Goal: Task Accomplishment & Management: Complete application form

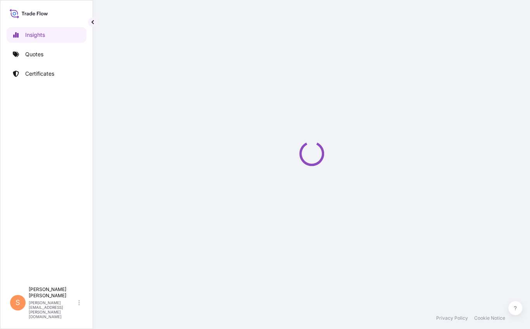
select select "2025"
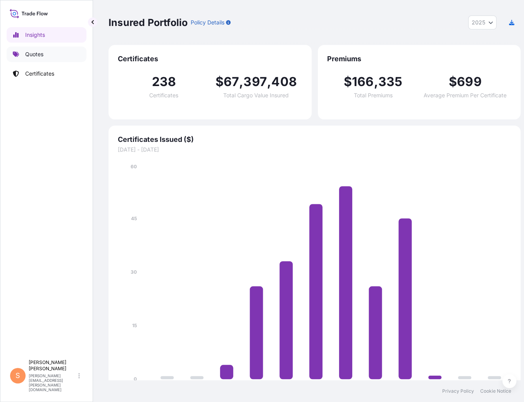
click at [46, 54] on link "Quotes" at bounding box center [47, 55] width 80 height 16
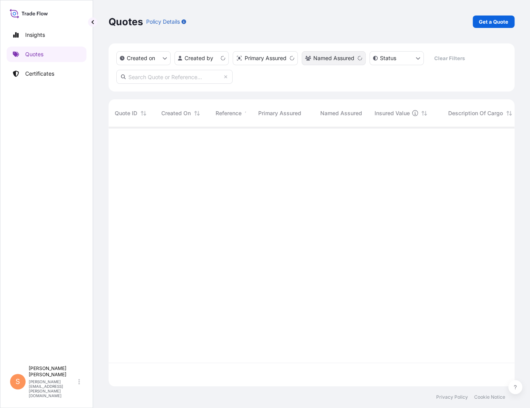
scroll to position [266, 404]
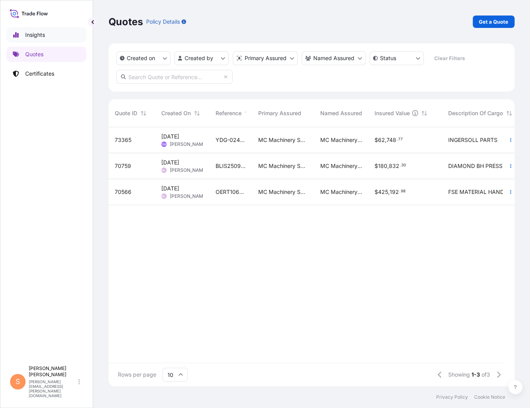
click at [42, 38] on link "Insights" at bounding box center [47, 35] width 80 height 16
select select "2025"
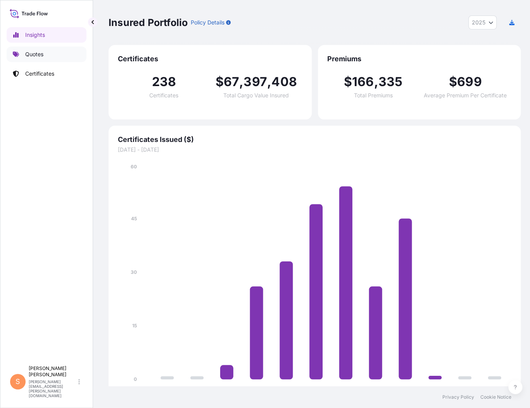
click at [42, 70] on p "Certificates" at bounding box center [39, 74] width 29 height 8
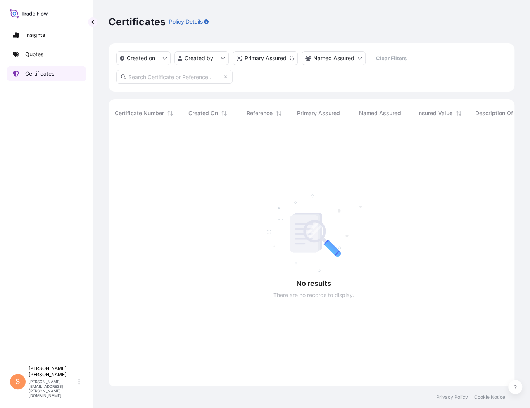
click at [42, 70] on p "Certificates" at bounding box center [39, 74] width 29 height 8
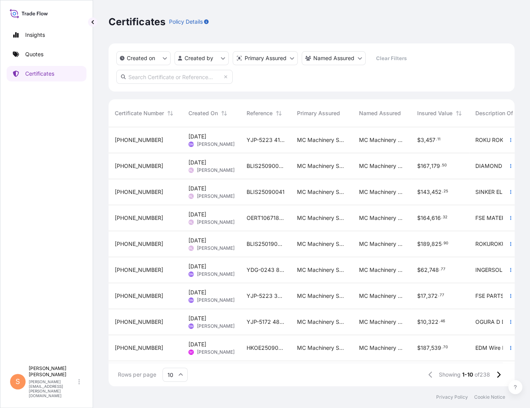
scroll to position [22, 0]
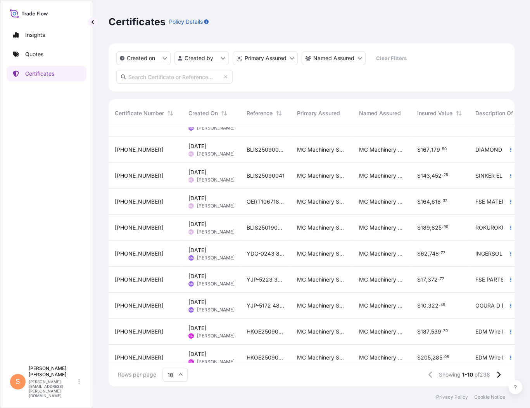
click at [178, 329] on icon at bounding box center [180, 374] width 5 height 5
click at [177, 329] on div "50" at bounding box center [173, 356] width 19 height 15
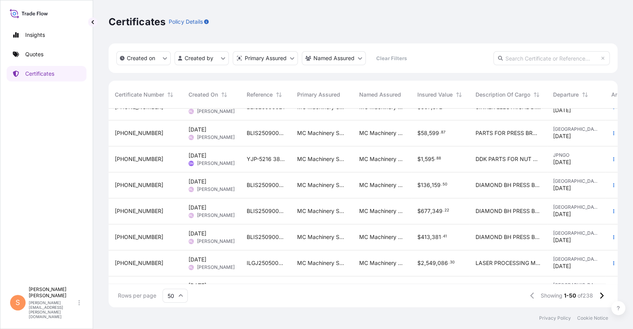
scroll to position [620, 0]
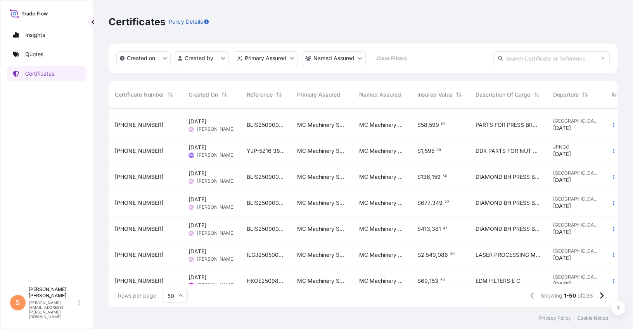
click at [364, 147] on span "MC Machinery Systems, Inc." at bounding box center [382, 151] width 46 height 8
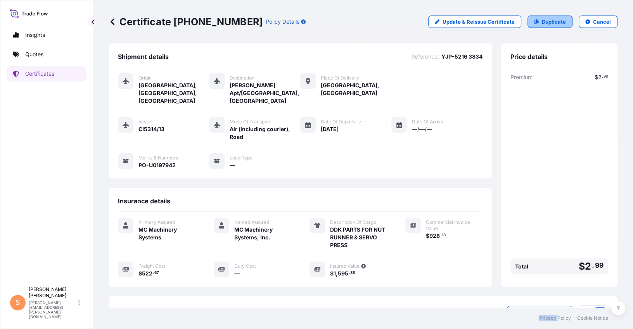
click at [530, 18] on p "Duplicate" at bounding box center [554, 22] width 24 height 8
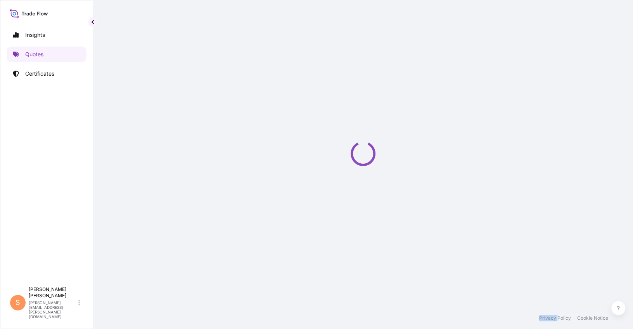
select select "Air (Including Courier)"
select select "Road / Inland"
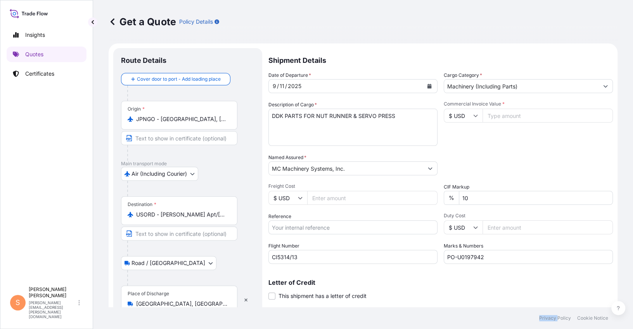
click at [298, 79] on div "9 / 11 / 2025" at bounding box center [346, 86] width 154 height 14
click at [427, 84] on icon "Calendar" at bounding box center [429, 86] width 4 height 5
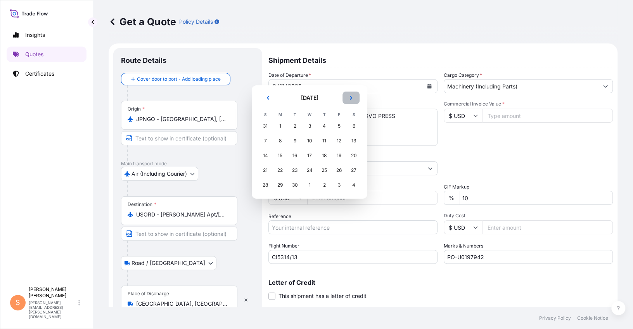
click at [349, 95] on icon "Next" at bounding box center [351, 97] width 5 height 5
click at [303, 121] on div "1" at bounding box center [310, 126] width 14 height 14
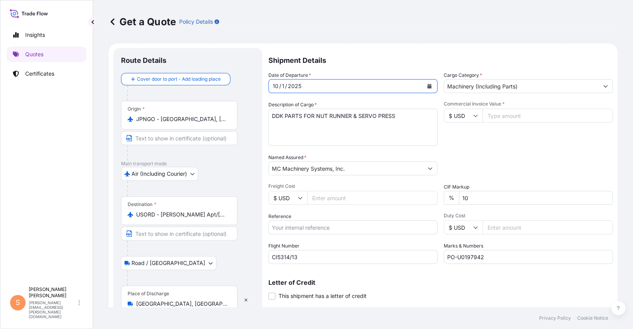
click at [505, 109] on input "Commercial Invoice Value *" at bounding box center [548, 116] width 130 height 14
click at [330, 191] on input "Freight Cost" at bounding box center [372, 198] width 130 height 14
click at [517, 109] on input "Commercial Invoice Value *" at bounding box center [548, 116] width 130 height 14
click at [320, 191] on input "Freight Cost" at bounding box center [372, 198] width 130 height 14
type input "819.64"
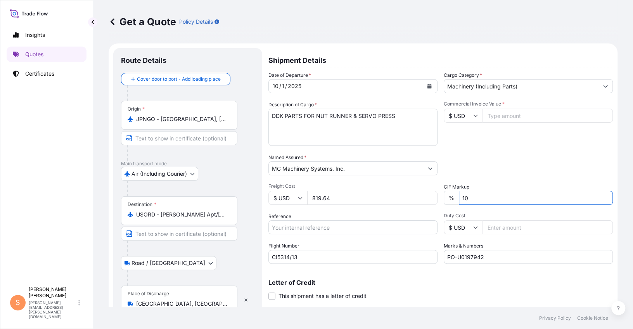
click at [295, 220] on input "Reference" at bounding box center [352, 227] width 169 height 14
click at [304, 220] on input "Reference" at bounding box center [352, 227] width 169 height 14
paste input "YJP50567355"
click at [268, 220] on input "YJP50567355" at bounding box center [352, 227] width 169 height 14
type input "YJP-5056 7355"
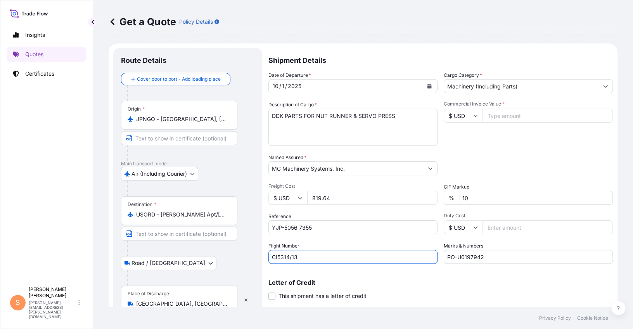
drag, startPoint x: 297, startPoint y: 233, endPoint x: 223, endPoint y: 231, distance: 74.1
click at [223, 231] on form "Route Details Cover door to port - Add loading place Place of loading Road / In…" at bounding box center [363, 192] width 509 height 299
paste input "5314 / 02"
type input "CI 5314 / 02"
drag, startPoint x: 477, startPoint y: 233, endPoint x: 397, endPoint y: 234, distance: 80.3
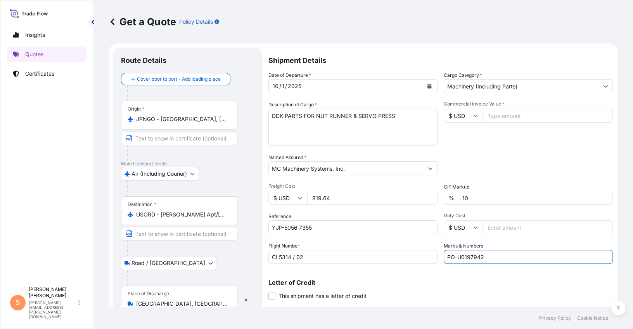
click at [397, 234] on div "Date of Departure * 10 / 1 / 2025 Cargo Category * Machinery (Including Parts) …" at bounding box center [440, 167] width 344 height 192
paste input "8201"
type input "PO-U0198201"
click at [510, 109] on input "Commercial Invoice Value *" at bounding box center [548, 116] width 130 height 14
click at [428, 10] on div "Get a Quote Policy Details" at bounding box center [363, 21] width 509 height 43
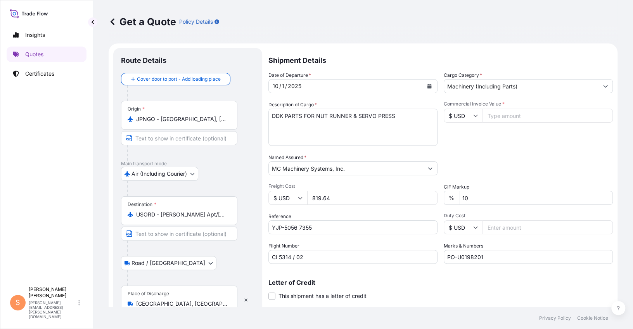
click at [492, 109] on input "Commercial Invoice Value *" at bounding box center [548, 116] width 130 height 14
type input "18934"
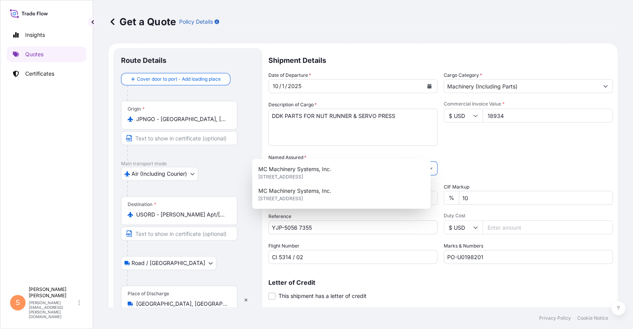
click at [485, 109] on input "18934" at bounding box center [548, 116] width 130 height 14
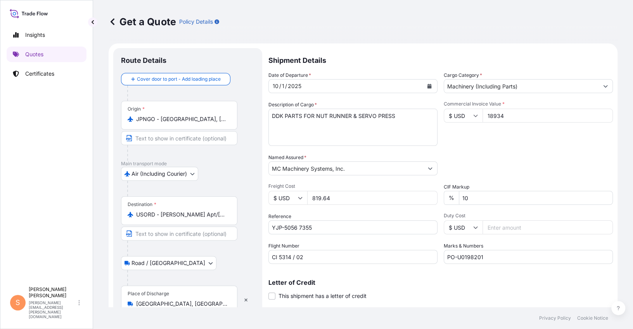
click at [501, 109] on input "18934" at bounding box center [548, 116] width 130 height 14
click at [530, 322] on button "Get a Quote" at bounding box center [592, 330] width 42 height 16
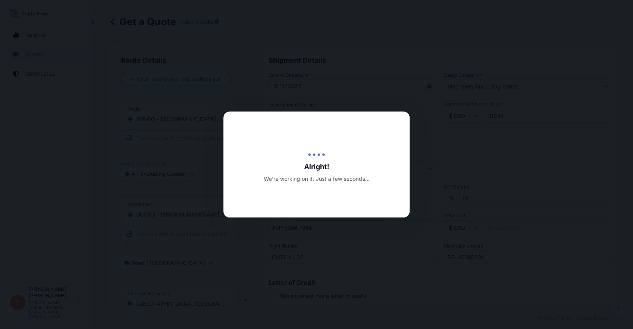
type input "10/06/2025"
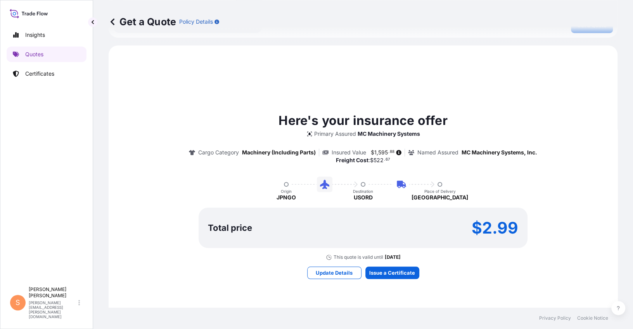
scroll to position [321, 0]
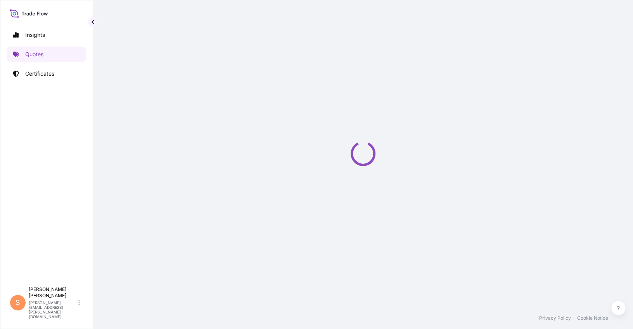
select select "Air (Including Courier)"
select select "Road / Inland"
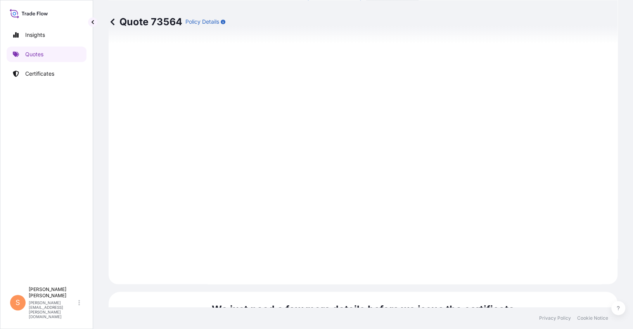
scroll to position [837, 0]
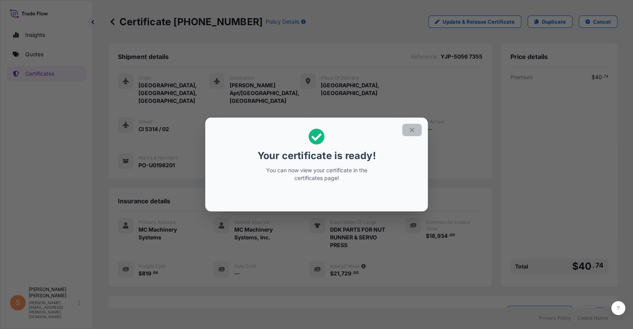
click at [408, 132] on icon "button" at bounding box center [411, 129] width 7 height 7
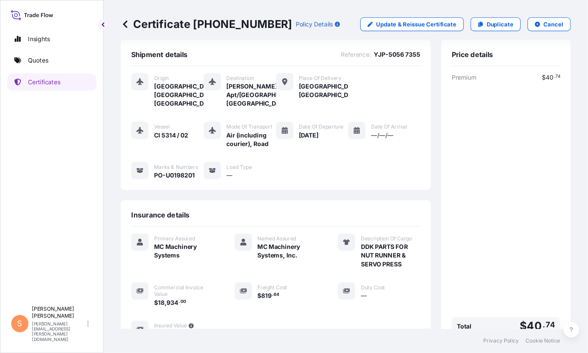
scroll to position [8, 0]
